Goal: Task Accomplishment & Management: Manage account settings

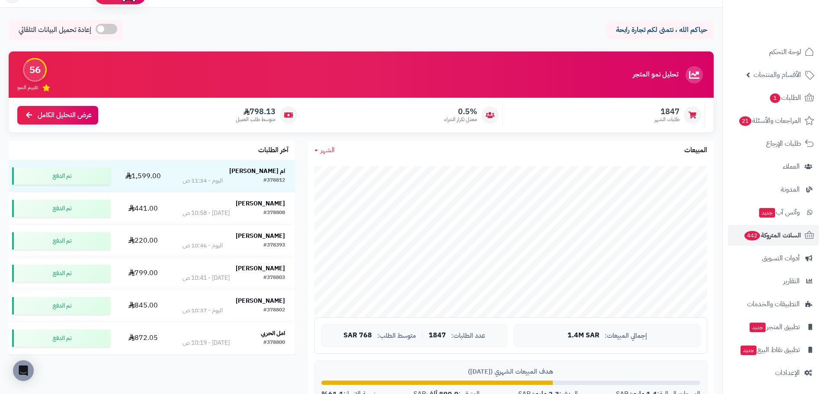
scroll to position [43, 0]
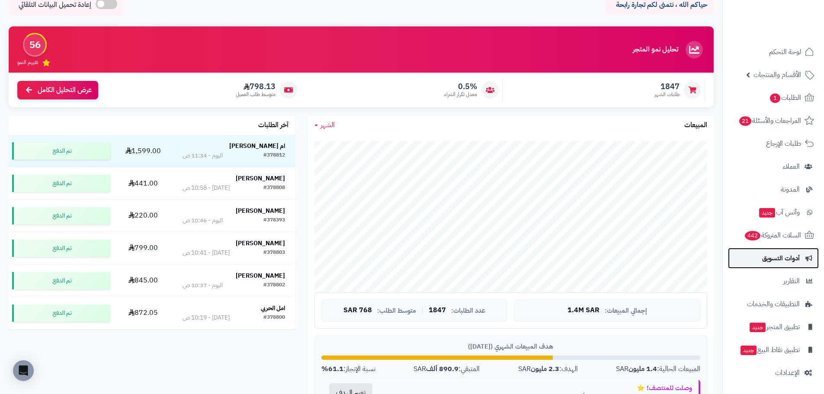
click at [774, 258] on span "أدوات التسويق" at bounding box center [781, 258] width 38 height 12
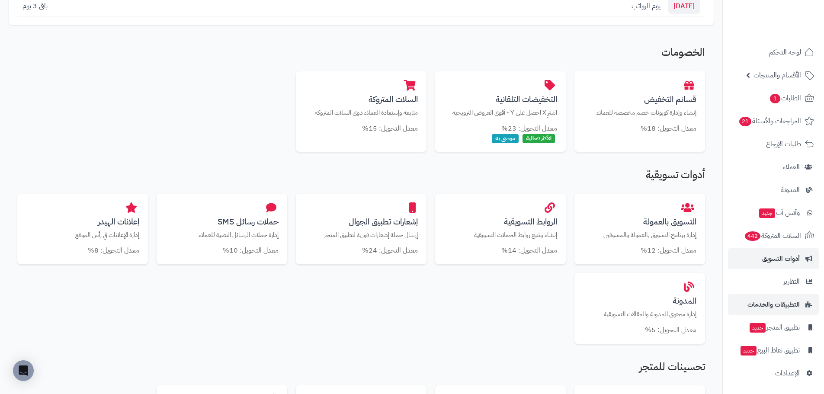
scroll to position [2, 0]
click at [779, 374] on span "الإعدادات" at bounding box center [787, 373] width 25 height 12
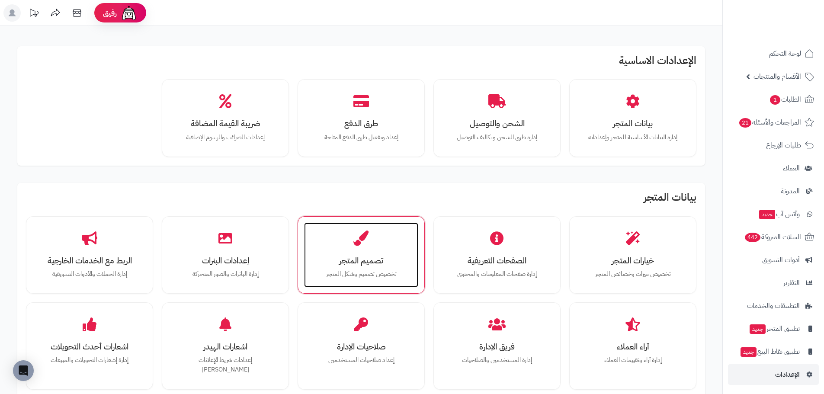
click at [370, 227] on div "تصميم المتجر تخصيص تصميم وشكل المتجر" at bounding box center [361, 255] width 114 height 65
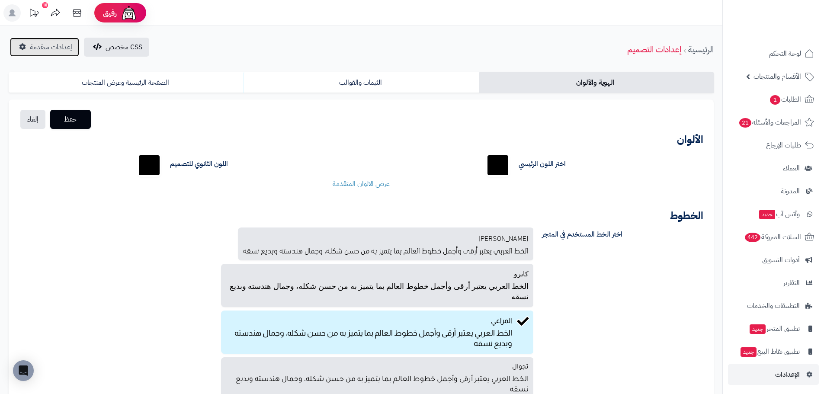
click at [51, 52] on span "إعدادات متقدمة" at bounding box center [51, 47] width 42 height 10
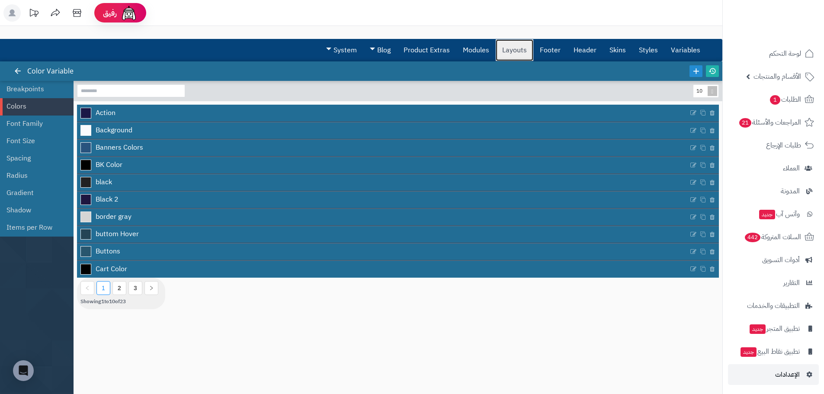
click at [514, 54] on link "Layouts" at bounding box center [514, 50] width 38 height 22
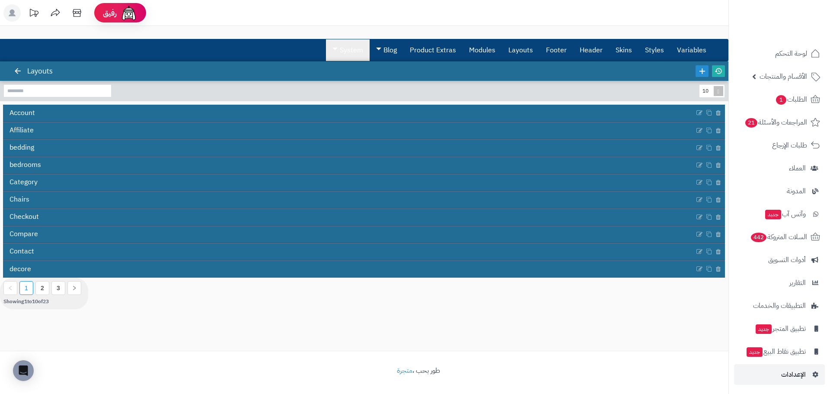
click at [357, 52] on link "System" at bounding box center [348, 50] width 44 height 22
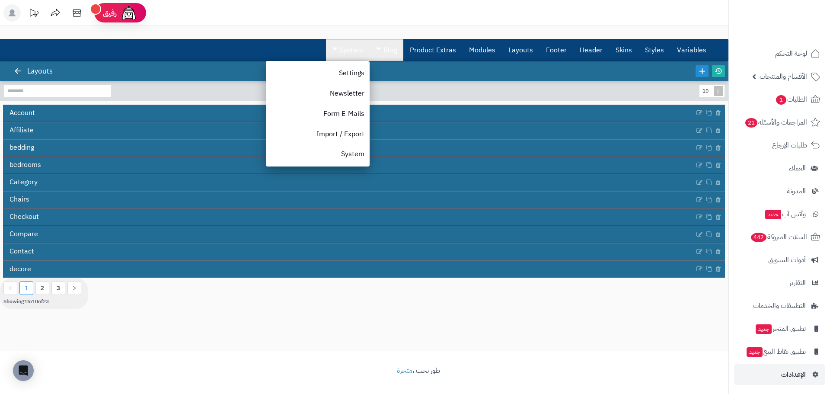
click at [396, 40] on link "Blog" at bounding box center [387, 50] width 34 height 22
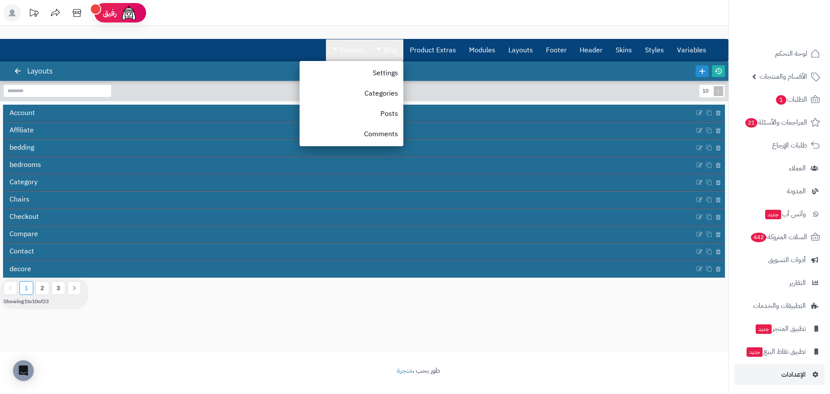
click at [341, 49] on link "System" at bounding box center [348, 50] width 44 height 22
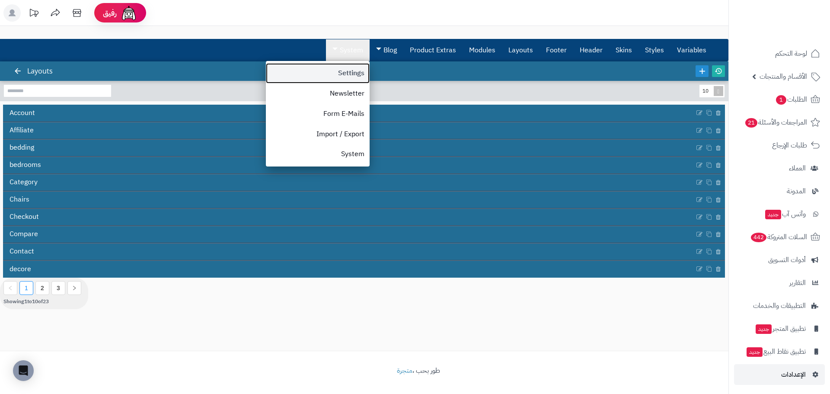
click at [355, 77] on link "Settings" at bounding box center [318, 73] width 104 height 20
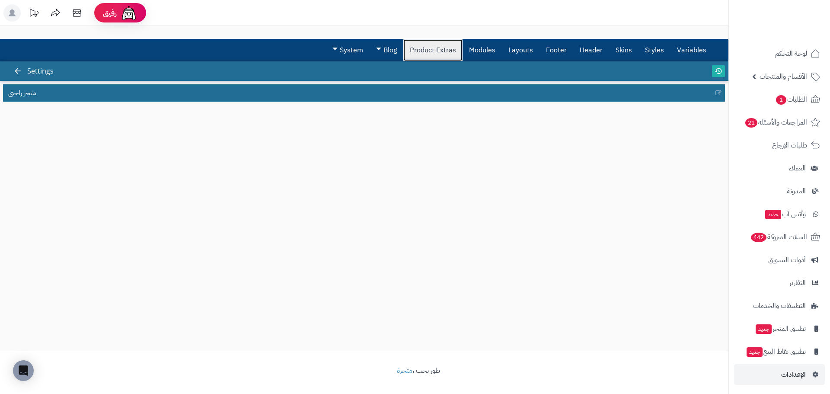
click at [447, 49] on link "Product Extras" at bounding box center [432, 50] width 59 height 22
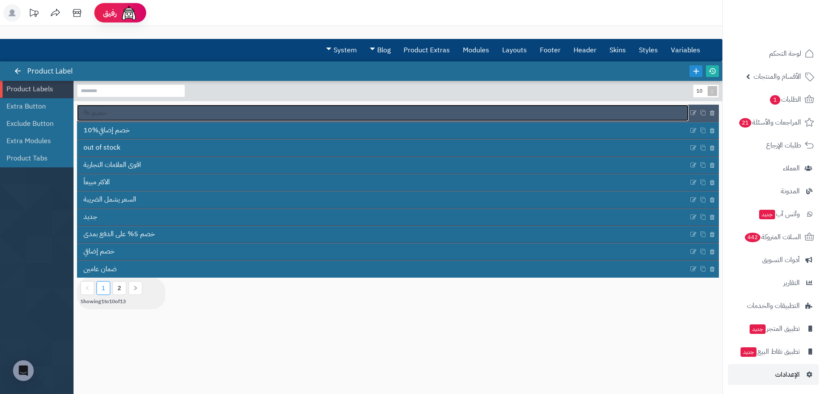
click at [132, 113] on link "% خصم" at bounding box center [382, 113] width 611 height 16
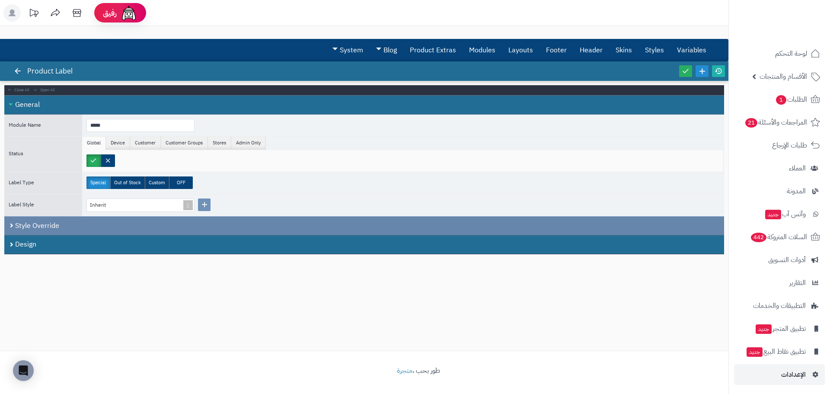
click at [67, 230] on div "Style Override" at bounding box center [364, 225] width 720 height 19
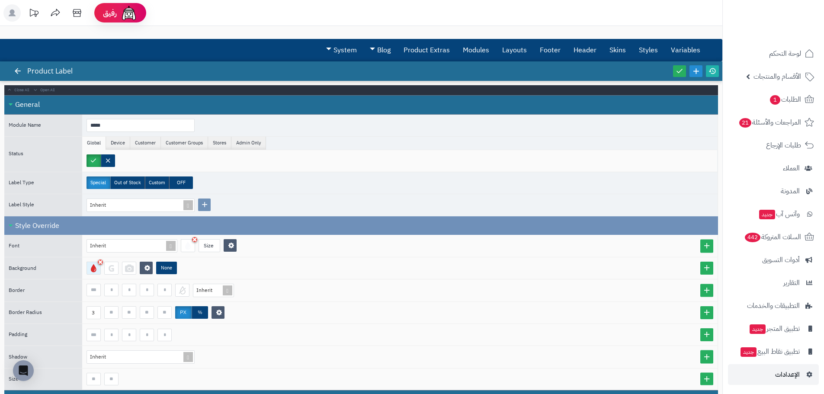
click at [95, 271] on div at bounding box center [93, 268] width 14 height 13
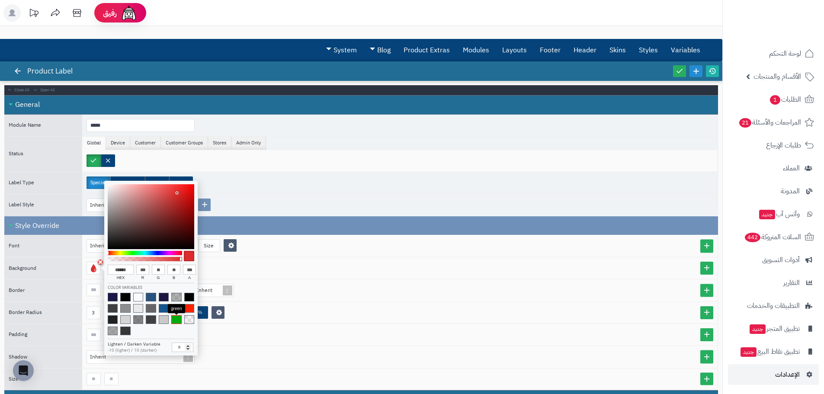
click at [173, 317] on span at bounding box center [176, 319] width 10 height 9
type input "******"
type input "*"
type input "***"
type input "**"
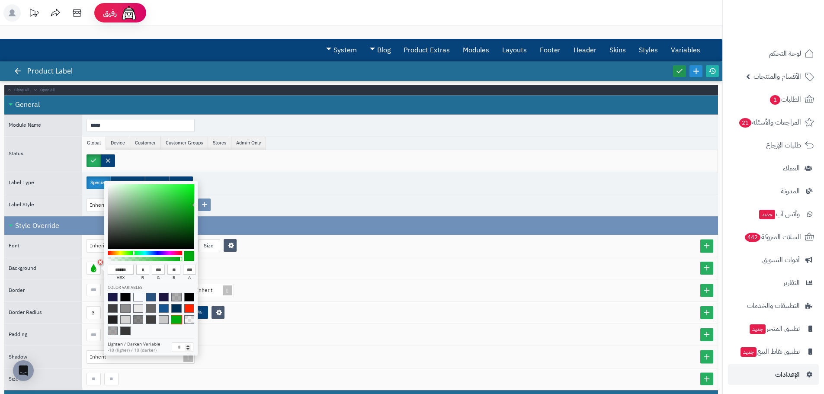
click at [679, 70] on icon at bounding box center [679, 71] width 8 height 8
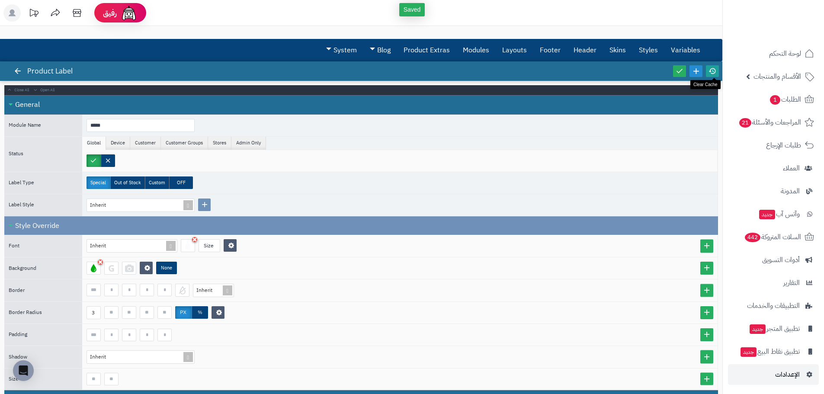
click at [713, 72] on icon at bounding box center [712, 71] width 8 height 8
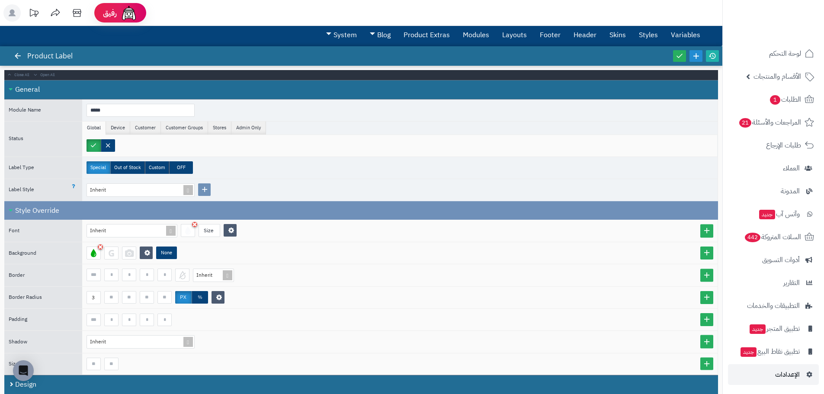
scroll to position [63, 0]
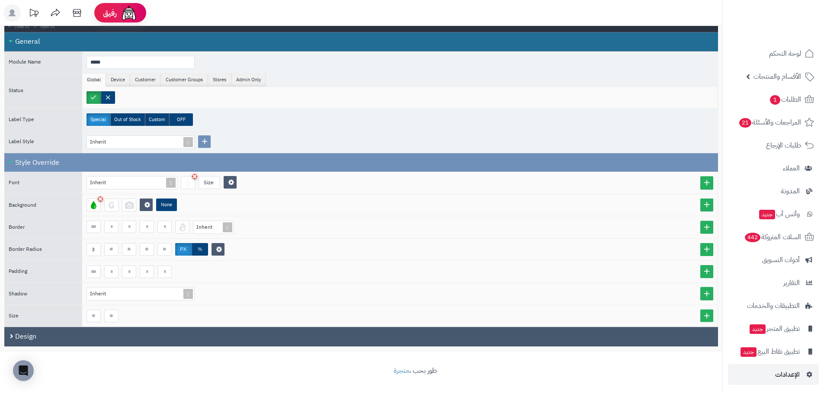
click at [98, 333] on div "Design" at bounding box center [360, 336] width 713 height 19
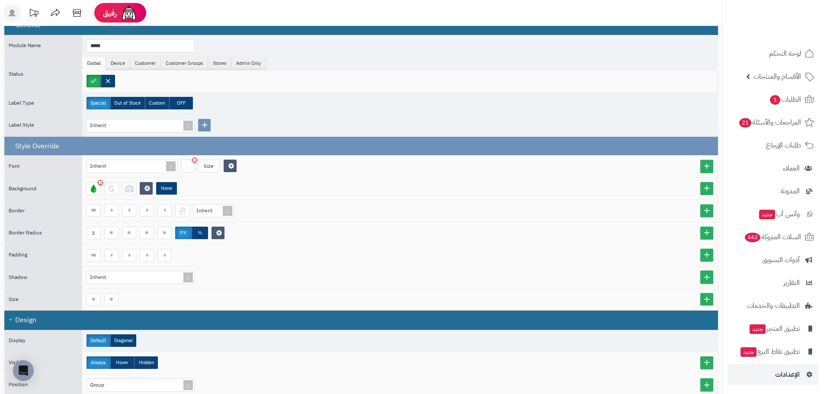
scroll to position [41, 0]
